Goal: Task Accomplishment & Management: Use online tool/utility

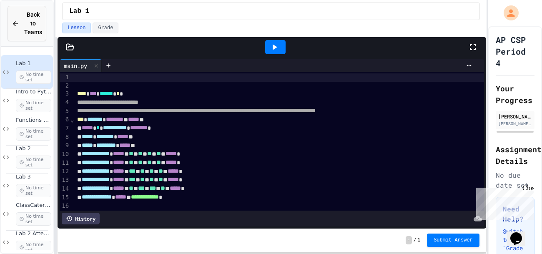
click at [29, 18] on span "Back to Teams" at bounding box center [33, 23] width 18 height 26
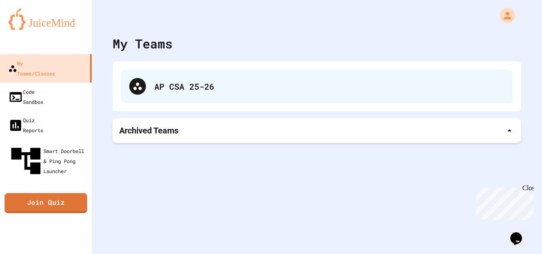
click at [128, 92] on div "AP CSA 25-26" at bounding box center [317, 86] width 392 height 33
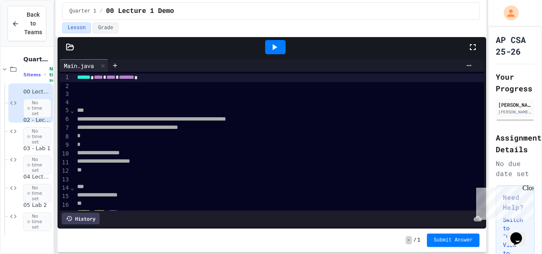
click at [476, 42] on icon at bounding box center [473, 47] width 10 height 10
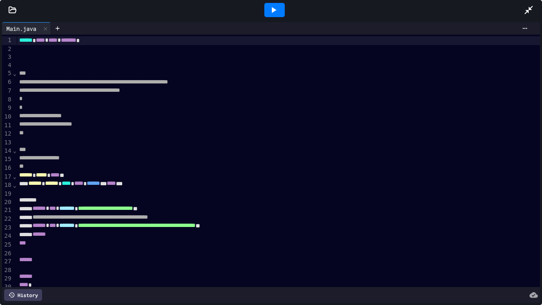
click at [524, 9] on icon at bounding box center [529, 10] width 10 height 10
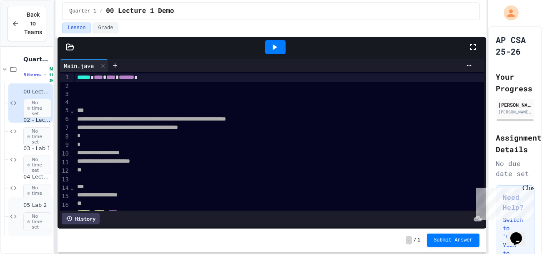
click at [33, 213] on span "No time set" at bounding box center [37, 221] width 28 height 19
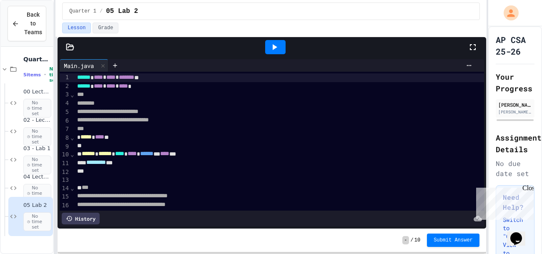
click at [478, 53] on div at bounding box center [477, 47] width 18 height 23
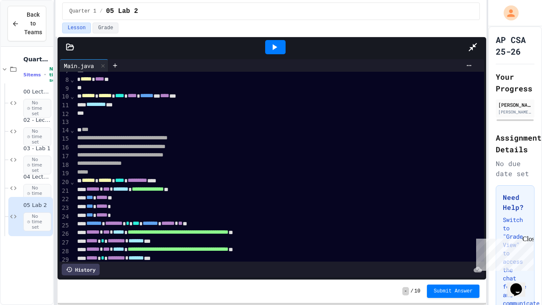
scroll to position [109, 0]
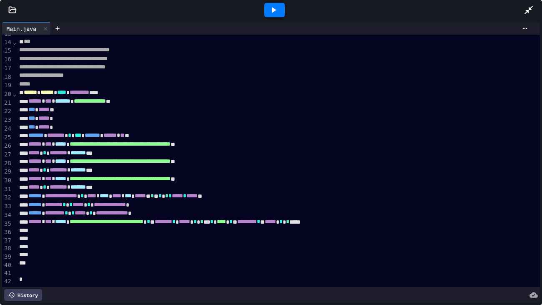
click at [270, 12] on icon at bounding box center [274, 10] width 10 height 10
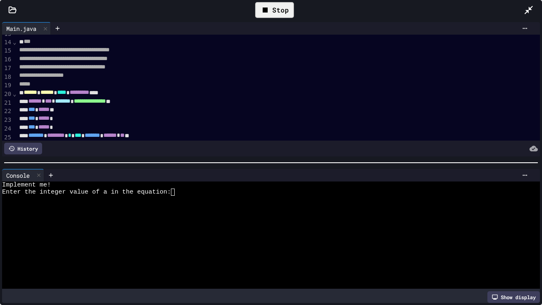
click at [186, 192] on div "Enter the integer value of a in the equation:" at bounding box center [266, 192] width 529 height 7
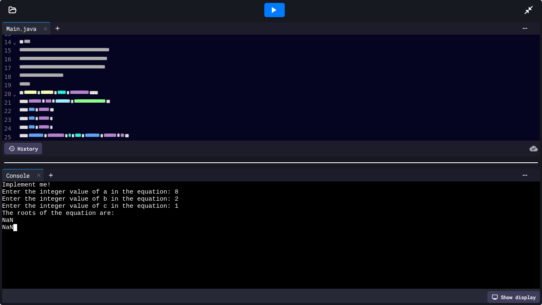
scroll to position [111, 0]
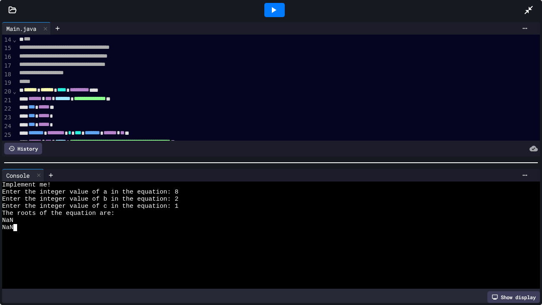
click at [520, 181] on div "Implement me!" at bounding box center [266, 184] width 529 height 7
click at [525, 175] on icon at bounding box center [525, 174] width 5 height 1
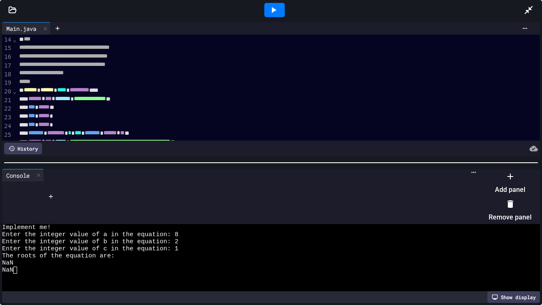
click at [504, 208] on li "Remove panel" at bounding box center [510, 210] width 43 height 27
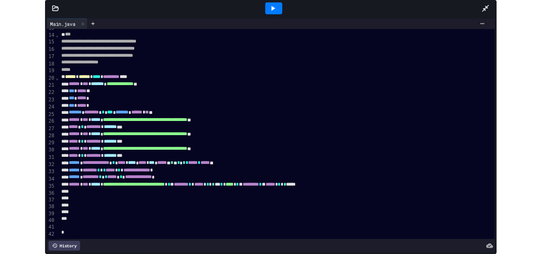
scroll to position [109, 0]
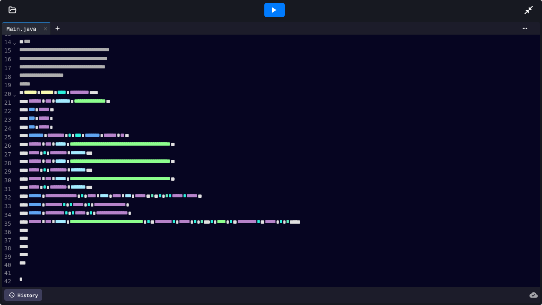
click at [269, 7] on icon at bounding box center [274, 10] width 10 height 10
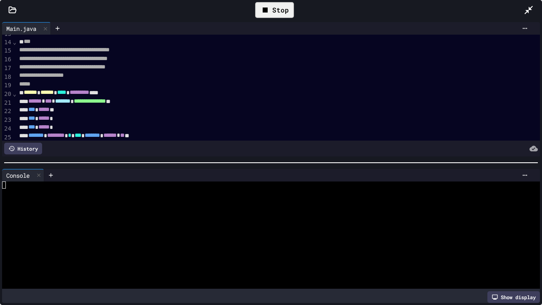
click at [133, 201] on div at bounding box center [266, 199] width 529 height 7
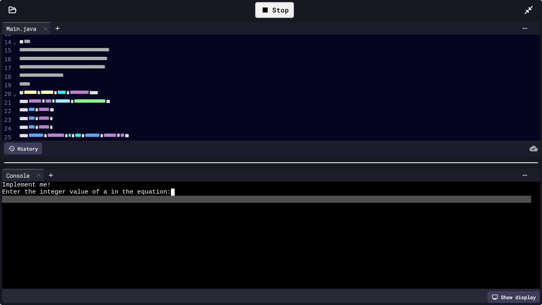
click at [161, 194] on span "Enter the integer value of a in the equation:" at bounding box center [86, 192] width 169 height 7
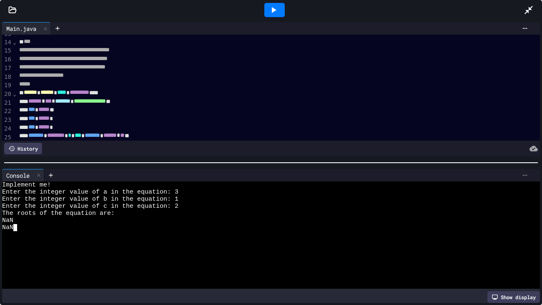
click at [528, 175] on icon at bounding box center [525, 175] width 7 height 7
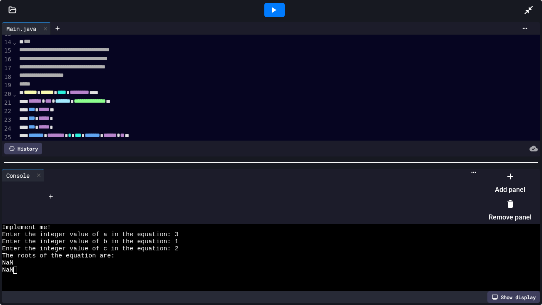
click at [511, 204] on li "Remove panel" at bounding box center [510, 210] width 43 height 27
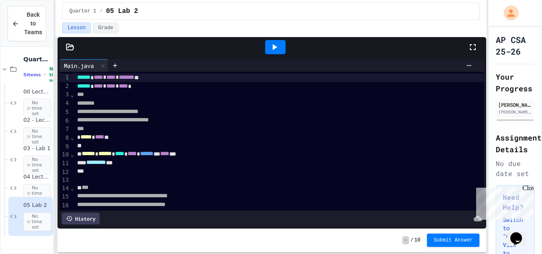
click at [468, 46] on icon at bounding box center [473, 47] width 10 height 10
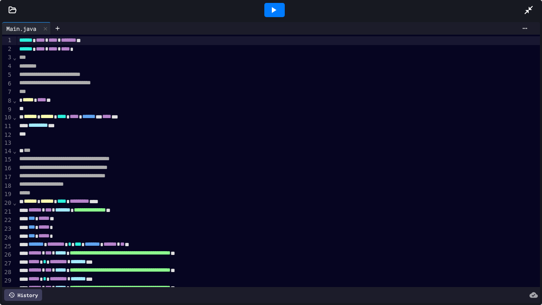
click at [274, 12] on icon at bounding box center [274, 10] width 10 height 10
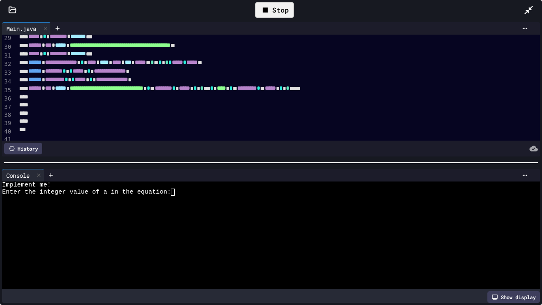
scroll to position [255, 0]
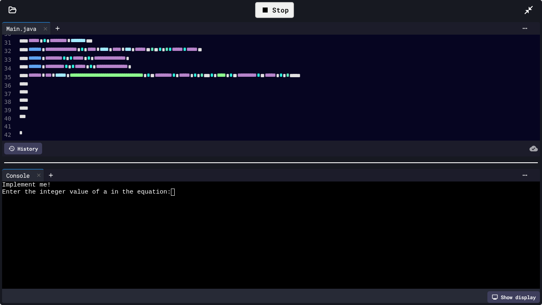
click at [250, 253] on div at bounding box center [266, 256] width 529 height 7
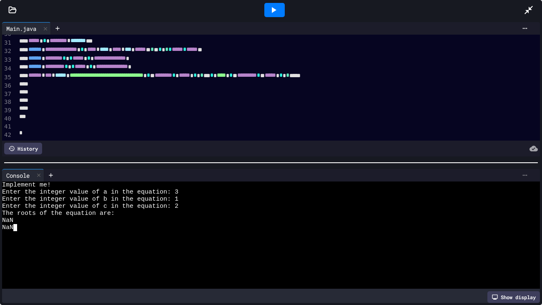
click at [525, 174] on icon at bounding box center [525, 174] width 5 height 1
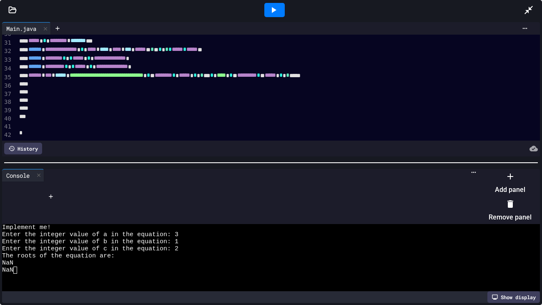
click at [516, 200] on li "Remove panel" at bounding box center [510, 210] width 43 height 27
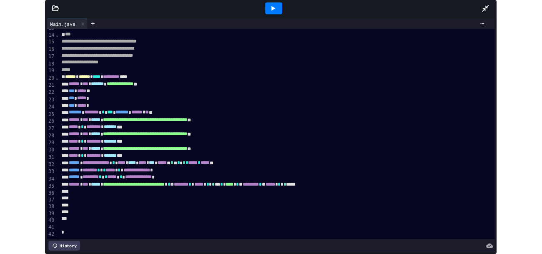
scroll to position [109, 0]
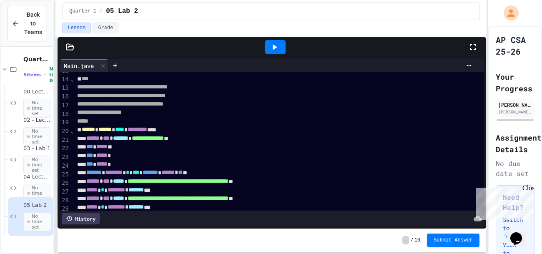
click at [270, 44] on icon at bounding box center [274, 47] width 10 height 10
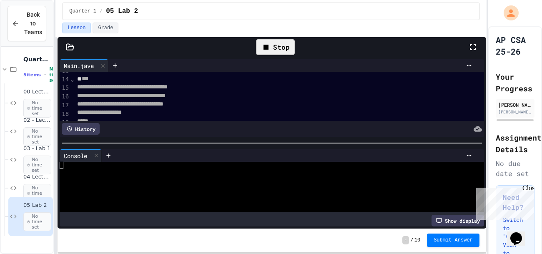
click at [303, 181] on div at bounding box center [268, 179] width 417 height 7
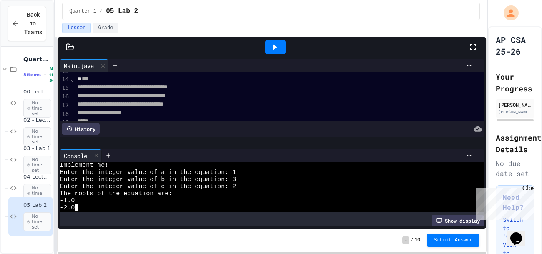
click at [277, 44] on icon at bounding box center [274, 47] width 10 height 10
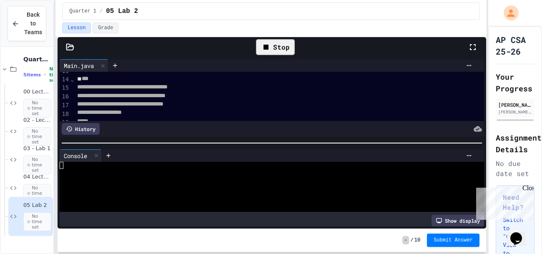
click at [230, 187] on div at bounding box center [268, 186] width 417 height 7
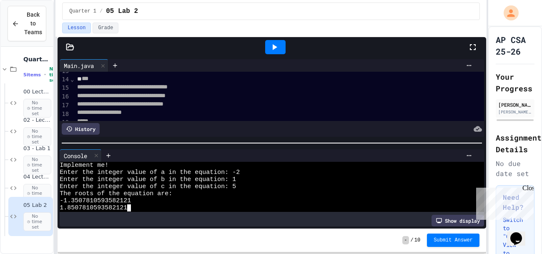
click at [282, 50] on div at bounding box center [275, 47] width 20 height 14
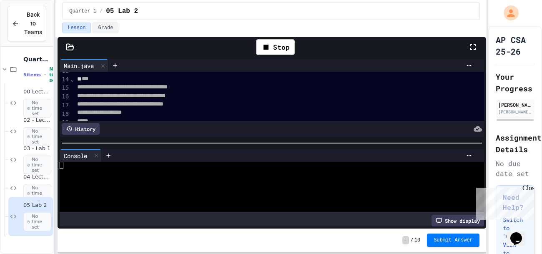
click at [300, 192] on div at bounding box center [268, 193] width 417 height 7
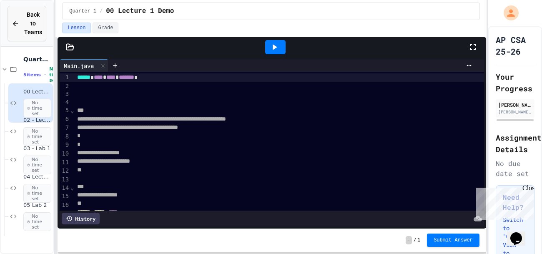
click at [18, 15] on div "Back to Teams" at bounding box center [27, 23] width 30 height 26
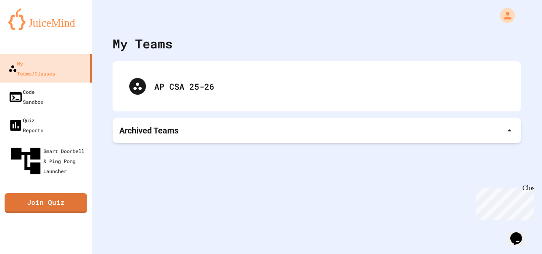
click at [125, 132] on p "Archived Teams" at bounding box center [148, 131] width 59 height 12
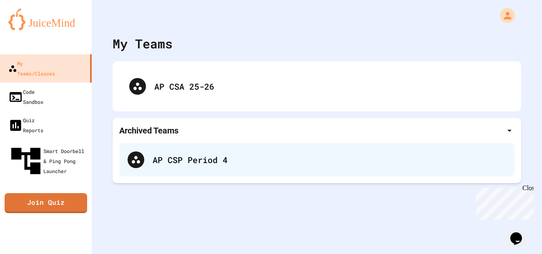
click at [179, 160] on div "AP CSP Period 4" at bounding box center [330, 160] width 354 height 13
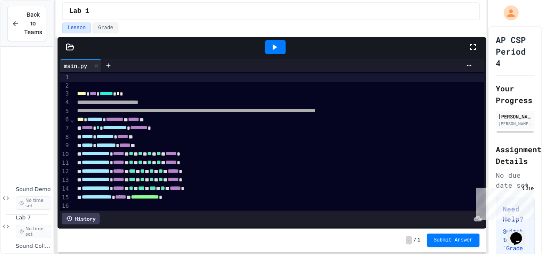
scroll to position [434, 0]
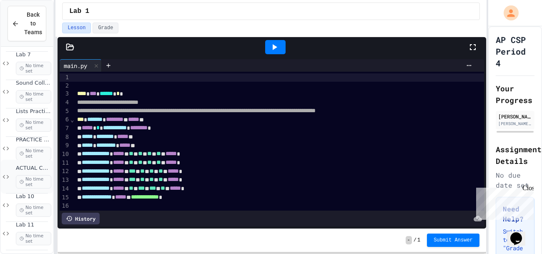
click at [40, 162] on div "ACTUAL CREATE TASK No time set" at bounding box center [27, 177] width 52 height 34
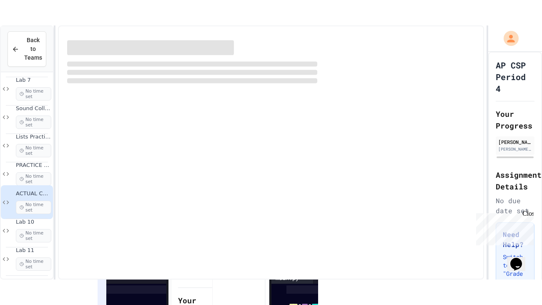
scroll to position [424, 0]
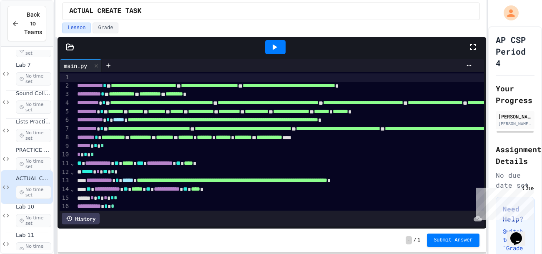
click at [470, 50] on icon at bounding box center [473, 47] width 10 height 10
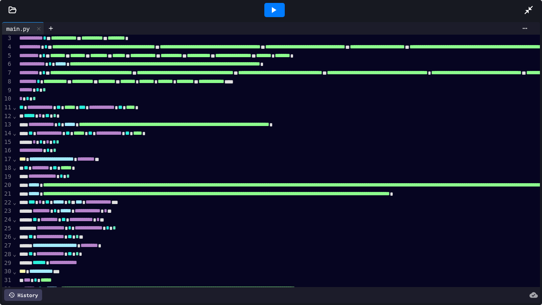
scroll to position [327, 0]
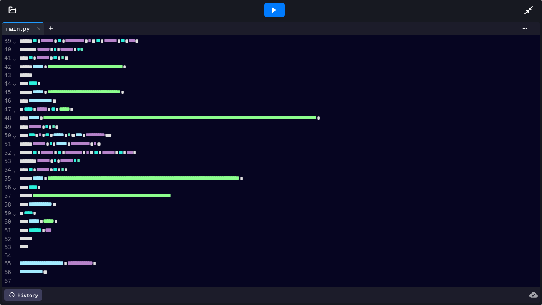
click at [272, 12] on icon at bounding box center [274, 10] width 5 height 6
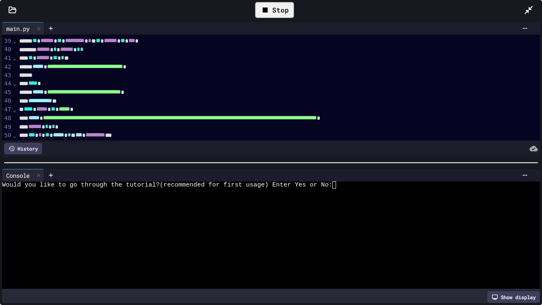
click at [347, 254] on div "Show display" at bounding box center [271, 297] width 538 height 12
click at [347, 254] on div at bounding box center [266, 277] width 529 height 7
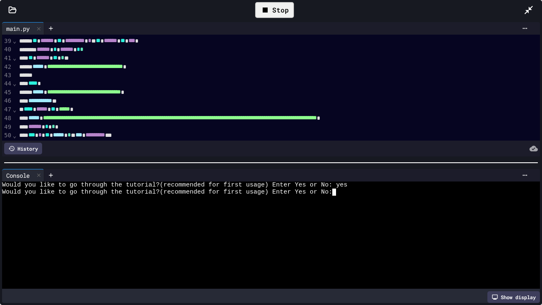
type textarea "*"
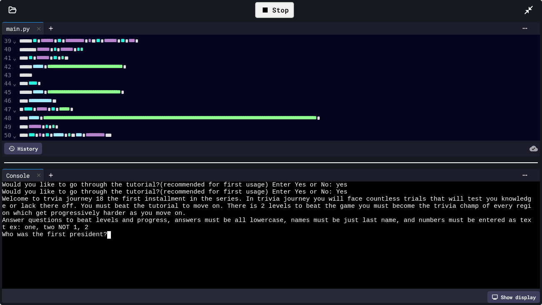
scroll to position [0, 0]
type textarea "***"
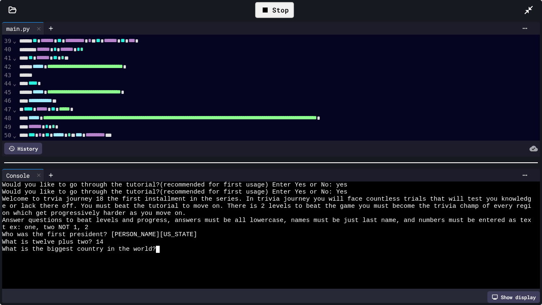
scroll to position [0, 0]
type textarea "**"
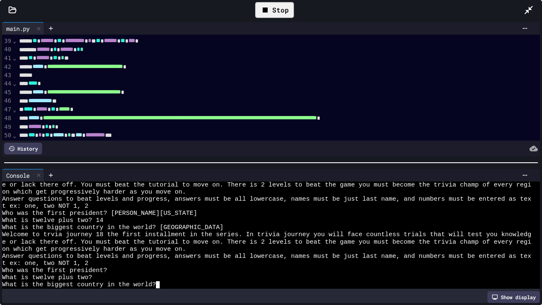
scroll to position [64, 0]
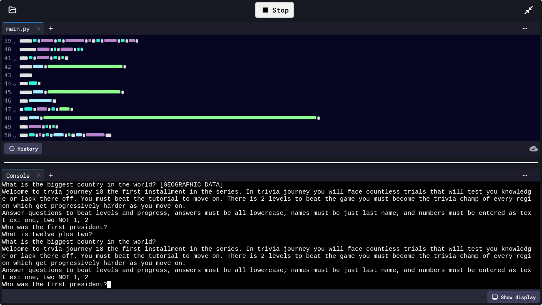
type textarea "*"
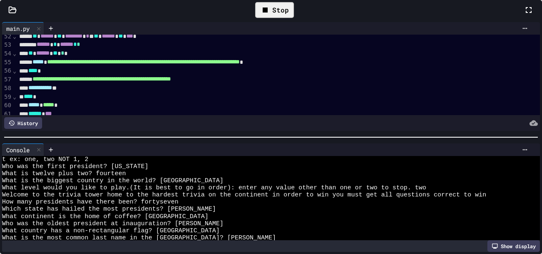
scroll to position [286, 0]
